Goal: Book appointment/travel/reservation

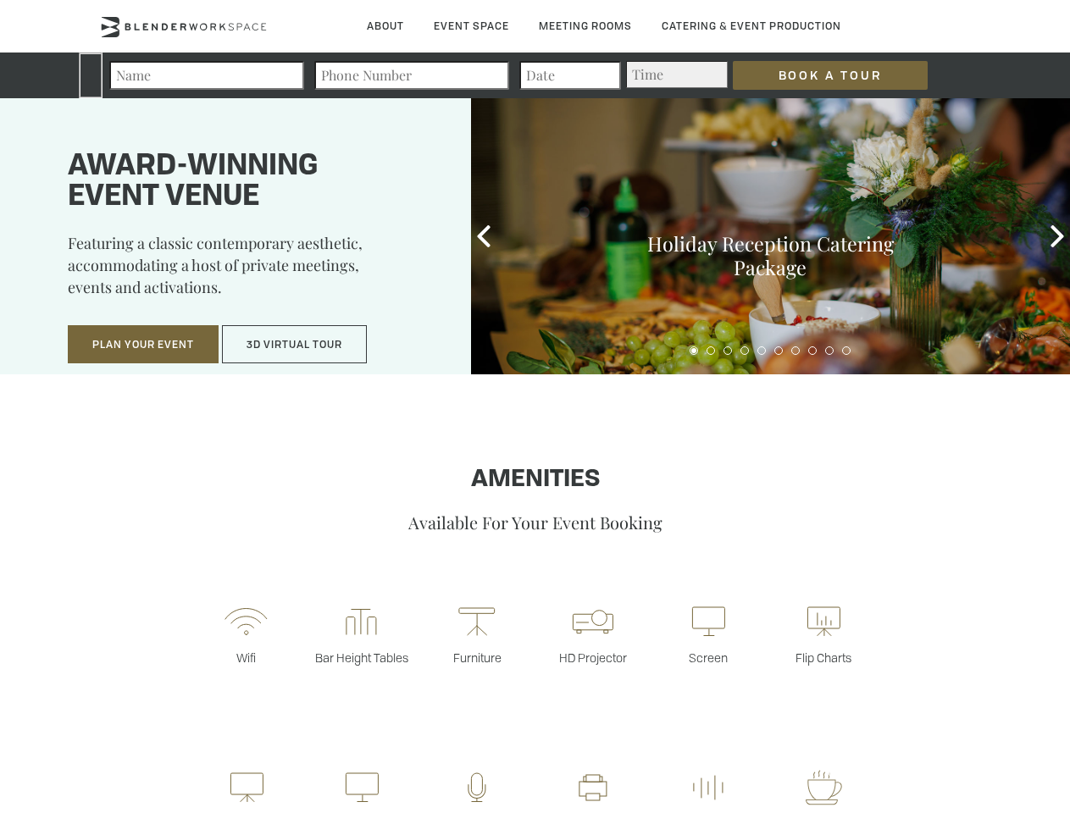
click at [817, 75] on input "Book a Tour" at bounding box center [830, 75] width 195 height 29
click at [143, 345] on button "Plan Your Event" at bounding box center [143, 344] width 151 height 39
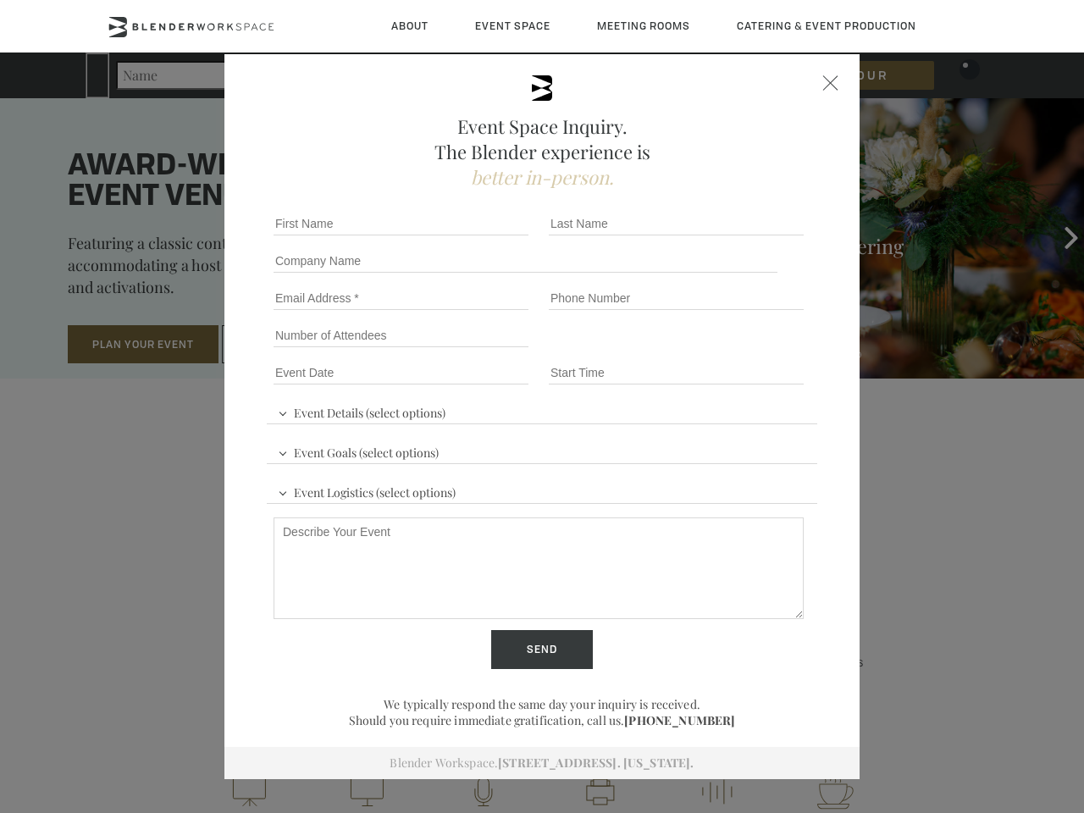
click at [295, 345] on button "3D Virtual Tour" at bounding box center [294, 344] width 145 height 39
click at [484, 236] on div "First name *" at bounding box center [404, 223] width 275 height 37
click at [1057, 236] on div "Event Space Inquiry. The Blender experience is better in-person. Event Details …" at bounding box center [542, 406] width 1084 height 813
click at [694, 351] on fieldset "Number of Attendees Budget Range" at bounding box center [542, 335] width 551 height 37
click at [711, 351] on fieldset "Number of Attendees Budget Range" at bounding box center [542, 335] width 551 height 37
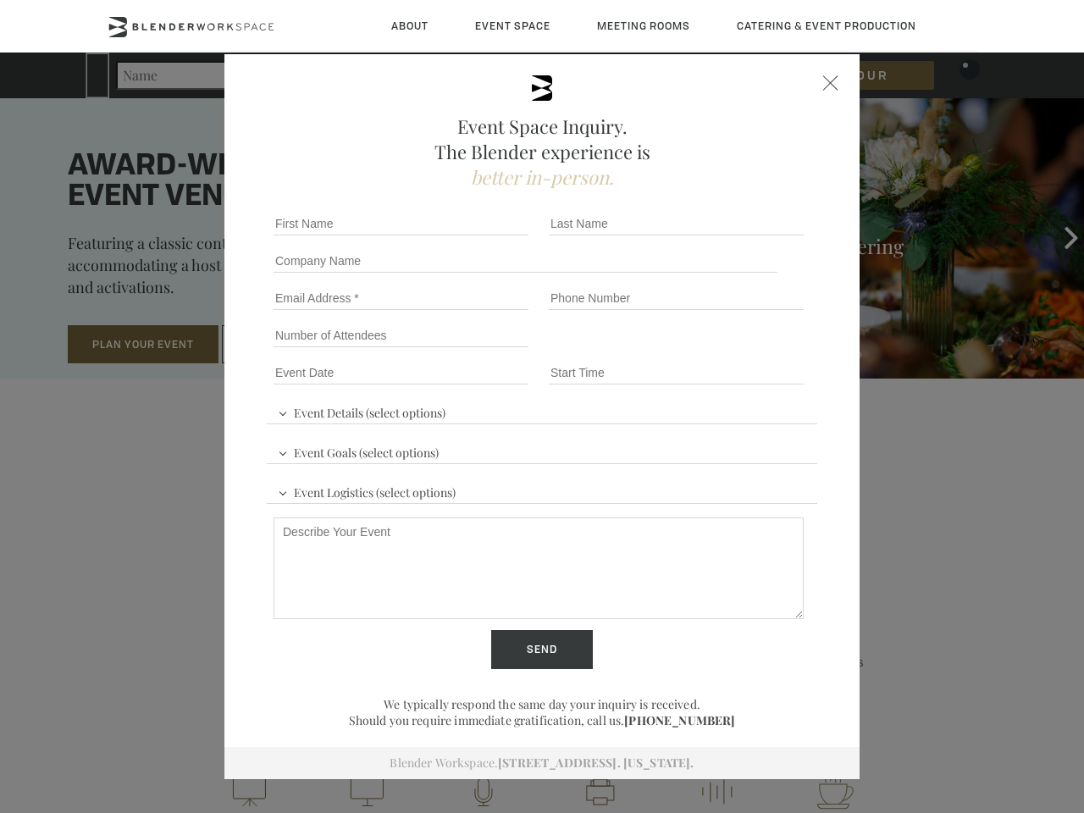
click at [728, 351] on fieldset "Number of Attendees Budget Range" at bounding box center [542, 335] width 551 height 37
click at [745, 351] on fieldset "Number of Attendees Budget Range" at bounding box center [542, 335] width 551 height 37
click at [762, 351] on fieldset "Number of Attendees Budget Range" at bounding box center [542, 335] width 551 height 37
